Goal: Task Accomplishment & Management: Manage account settings

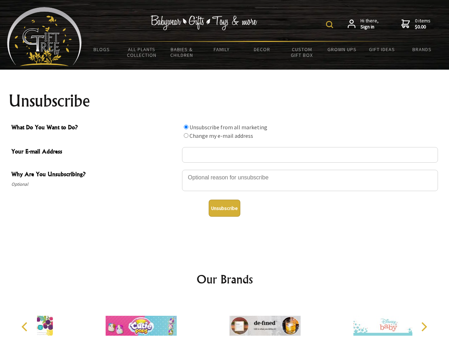
click at [330, 25] on img at bounding box center [329, 24] width 7 height 7
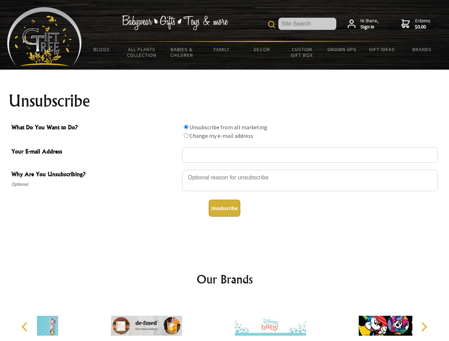
click at [225, 169] on div at bounding box center [310, 181] width 256 height 25
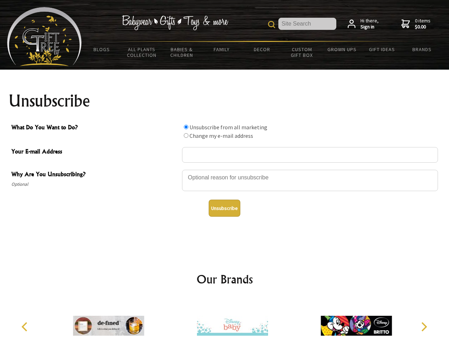
click at [186, 127] on input "What Do You Want to Do?" at bounding box center [186, 127] width 5 height 5
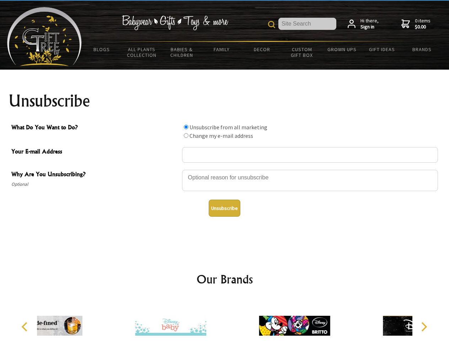
click at [186, 135] on input "What Do You Want to Do?" at bounding box center [186, 135] width 5 height 5
radio input "true"
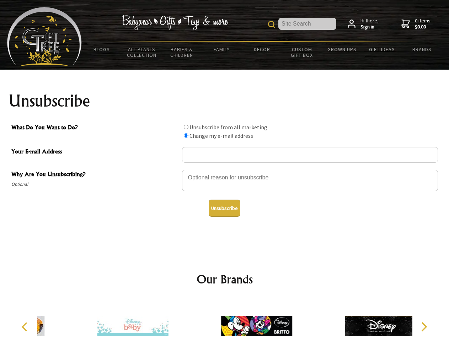
click at [224, 208] on button "Unsubscribe" at bounding box center [225, 208] width 32 height 17
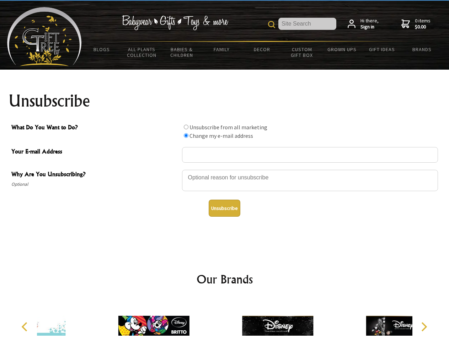
click at [225, 320] on div at bounding box center [278, 326] width 124 height 55
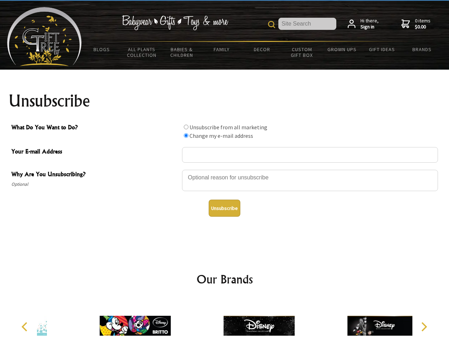
click at [26, 327] on icon "Previous" at bounding box center [25, 326] width 9 height 9
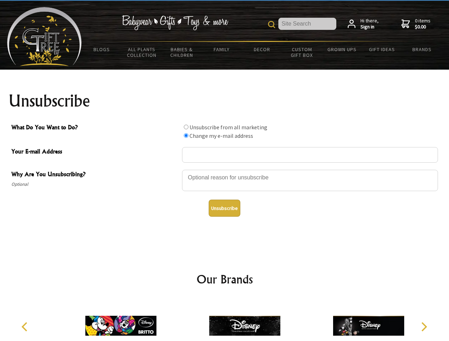
click at [424, 327] on icon "Next" at bounding box center [423, 326] width 9 height 9
